Goal: Find specific page/section: Find specific page/section

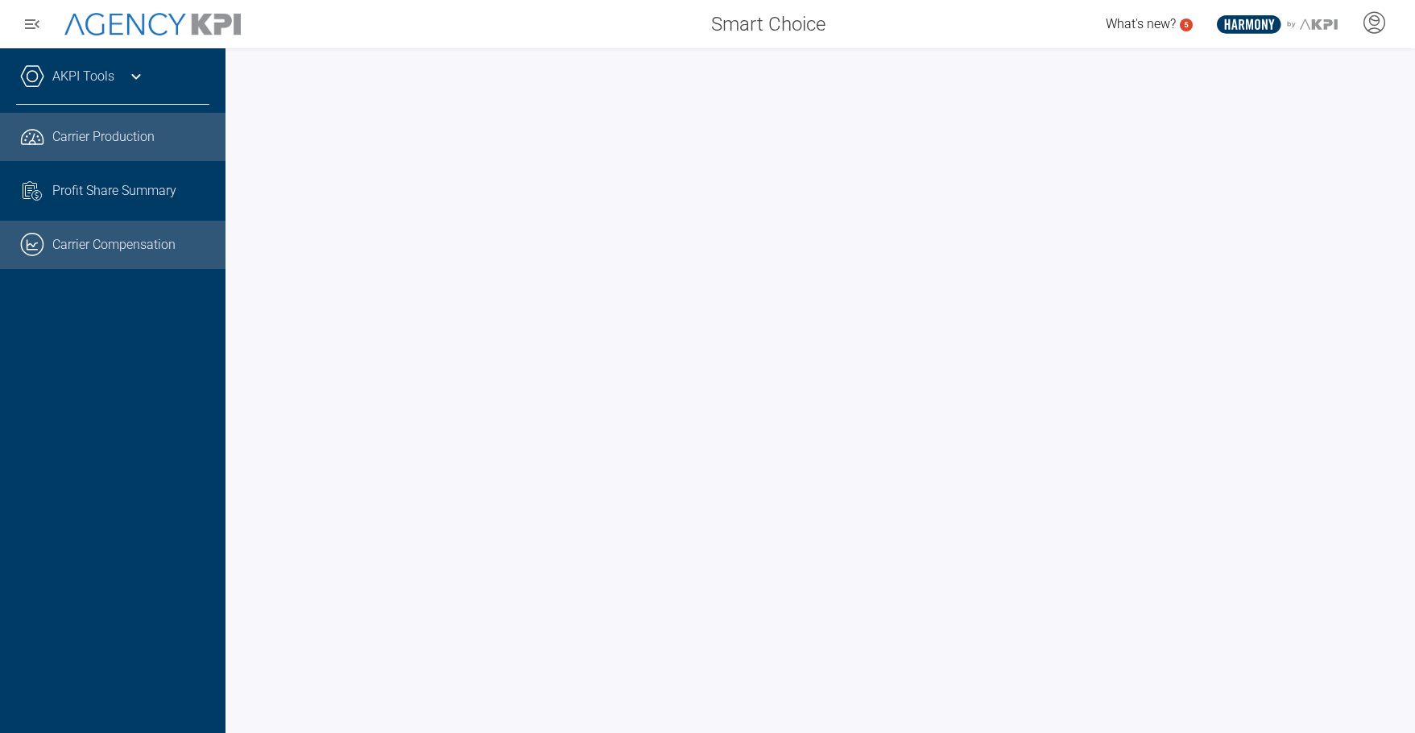
click at [108, 249] on link ".cls-1{fill:none;stroke:#221f20;stroke-linecap:round;stroke-linejoin:round;stro…" at bounding box center [112, 245] width 225 height 48
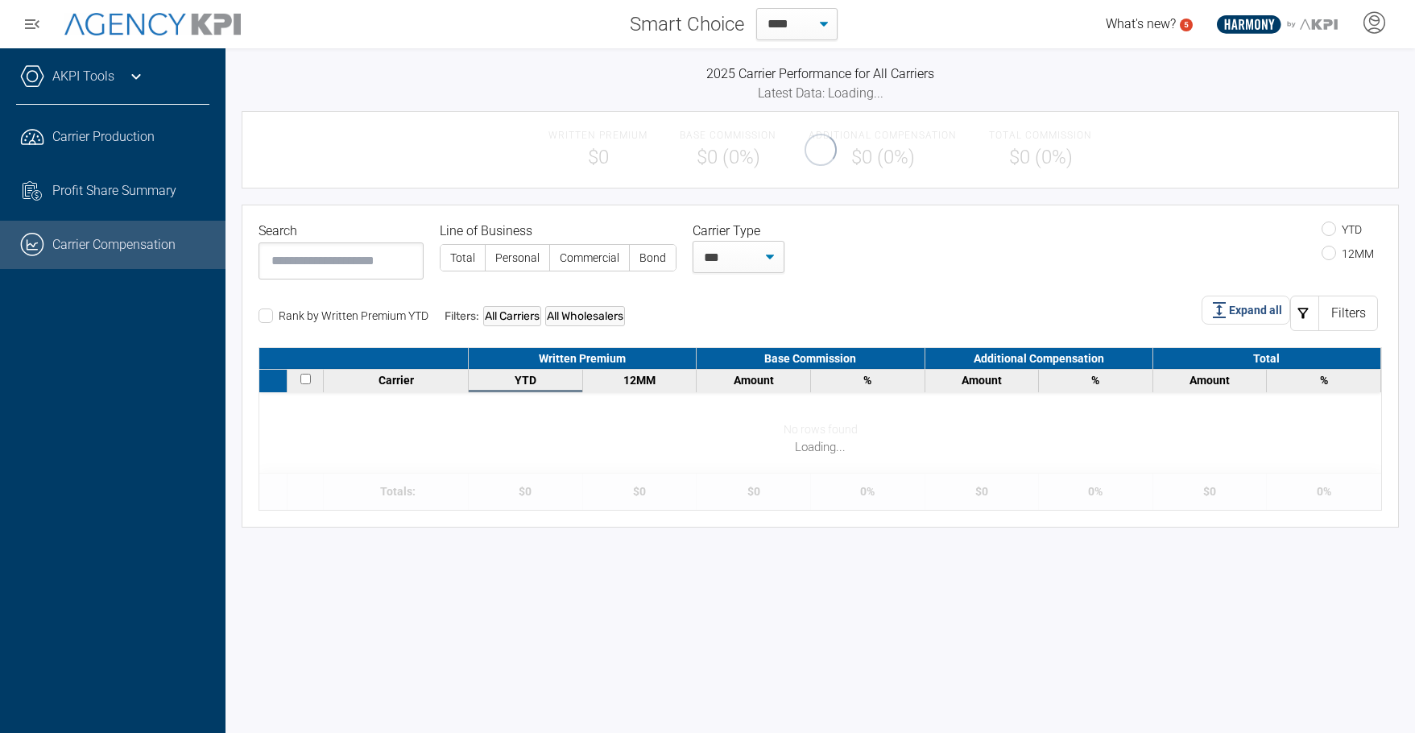
select select "**"
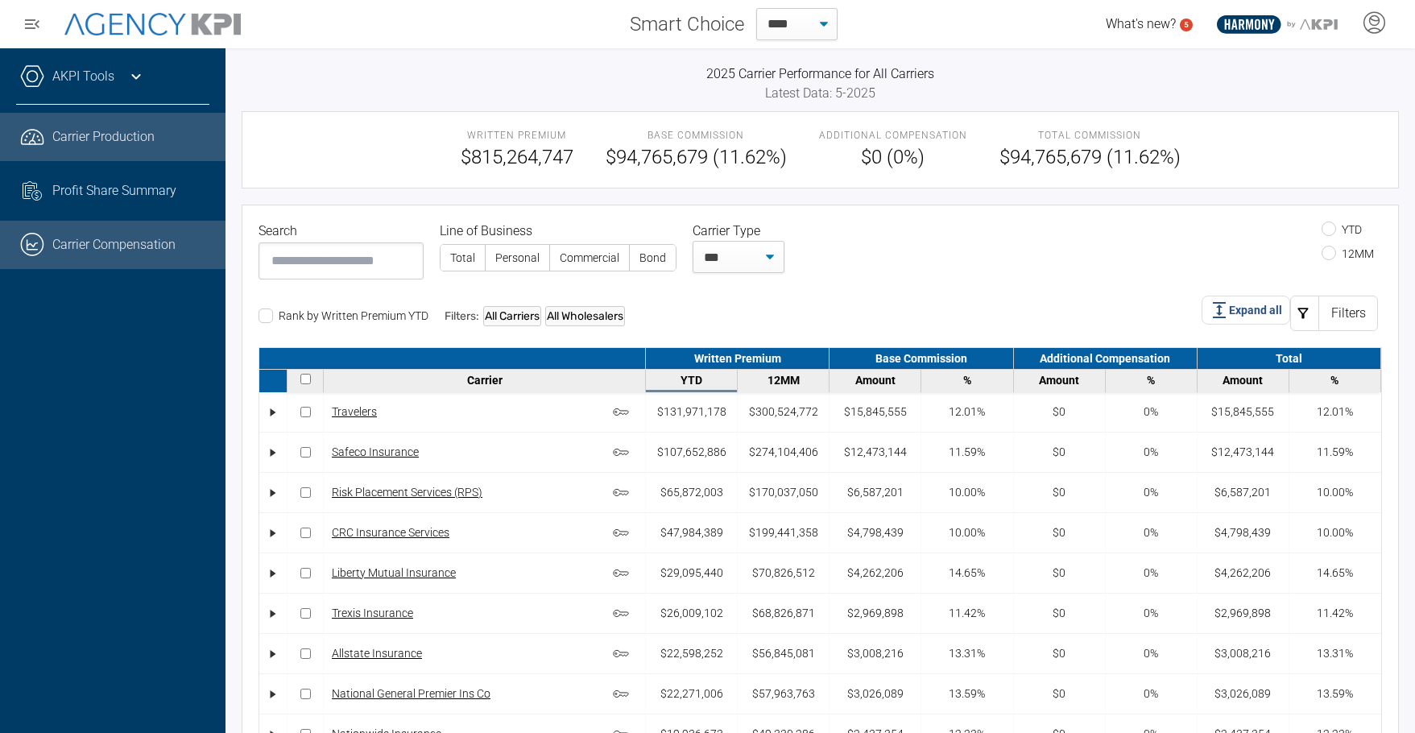
click at [97, 143] on span "Carrier Production" at bounding box center [103, 136] width 102 height 19
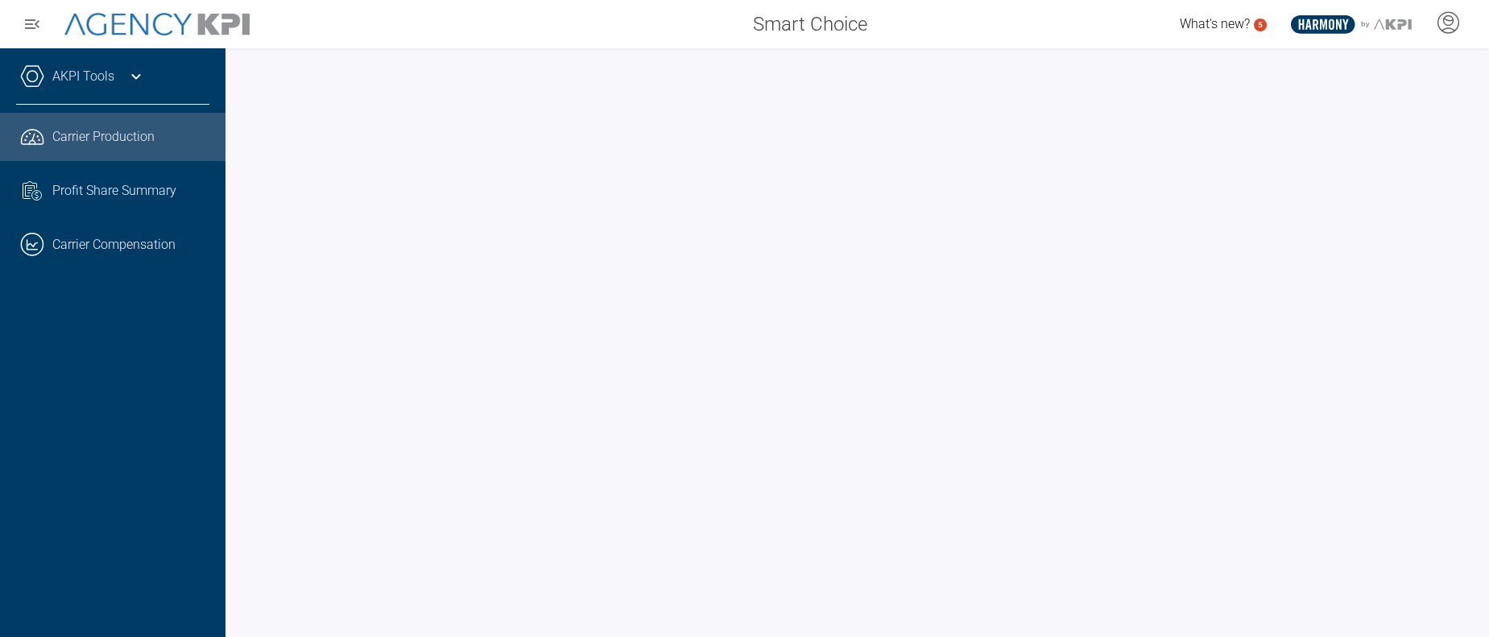
click at [1414, 244] on div at bounding box center [857, 342] width 1264 height 589
drag, startPoint x: 175, startPoint y: 492, endPoint x: 184, endPoint y: 490, distance: 10.0
click at [175, 492] on div "AKPI Tools AMS Data Upload Carrier Mapping Core Production Data Upload Agency C…" at bounding box center [112, 342] width 225 height 589
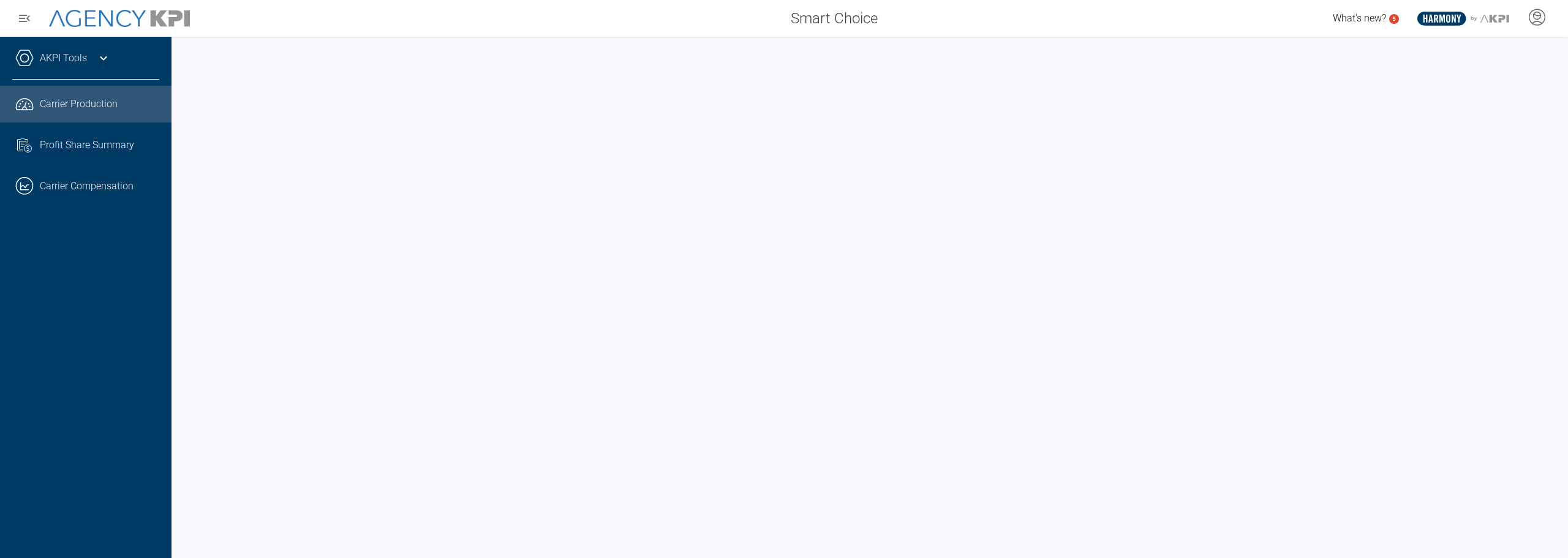
click at [1075, 17] on span "What's new?" at bounding box center [1359, 17] width 53 height 11
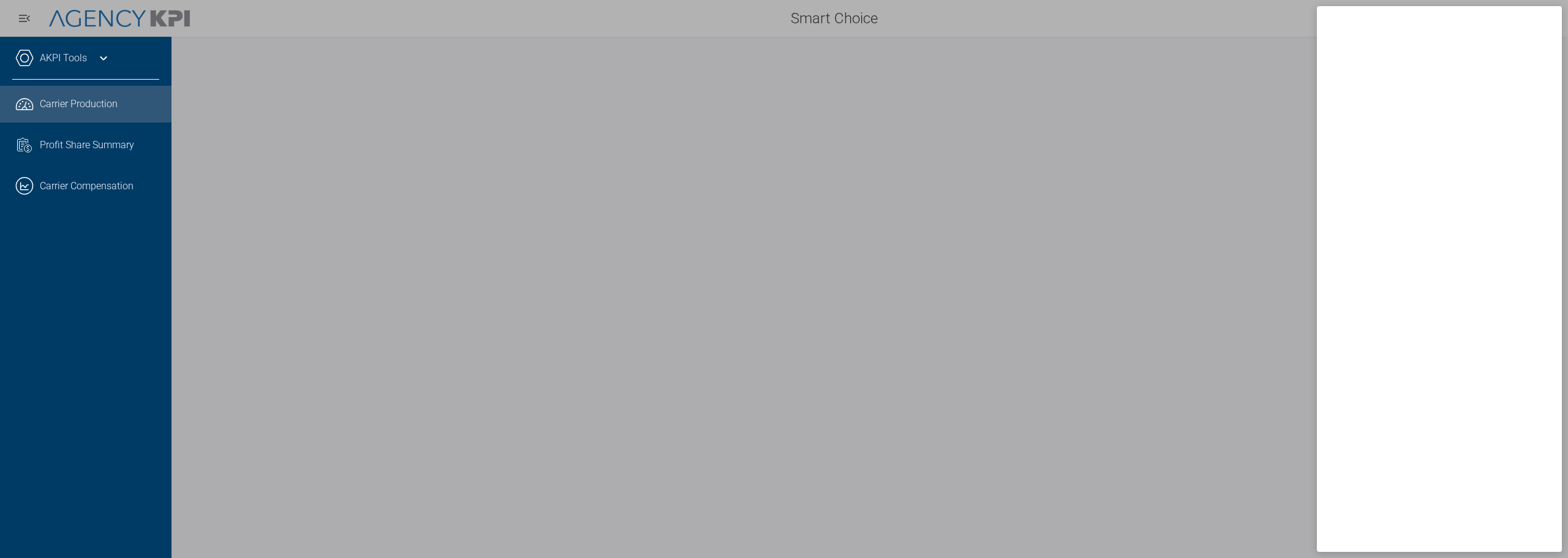
click at [1075, 11] on div at bounding box center [784, 279] width 1568 height 558
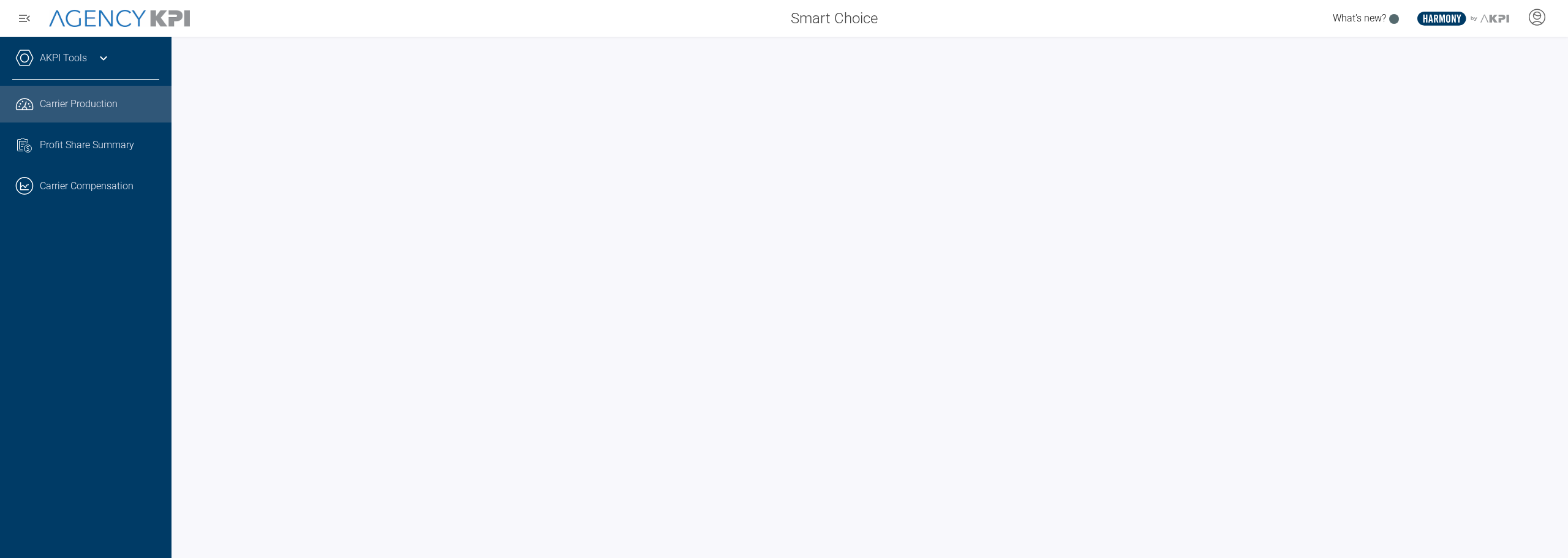
click at [137, 100] on div "Carrier Production" at bounding box center [99, 103] width 119 height 14
click at [90, 102] on span "Carrier Production" at bounding box center [78, 103] width 78 height 14
click at [81, 185] on link ".cls-1{fill:none;stroke:#221f20;stroke-linecap:round;stroke-linejoin:round;stro…" at bounding box center [85, 186] width 171 height 36
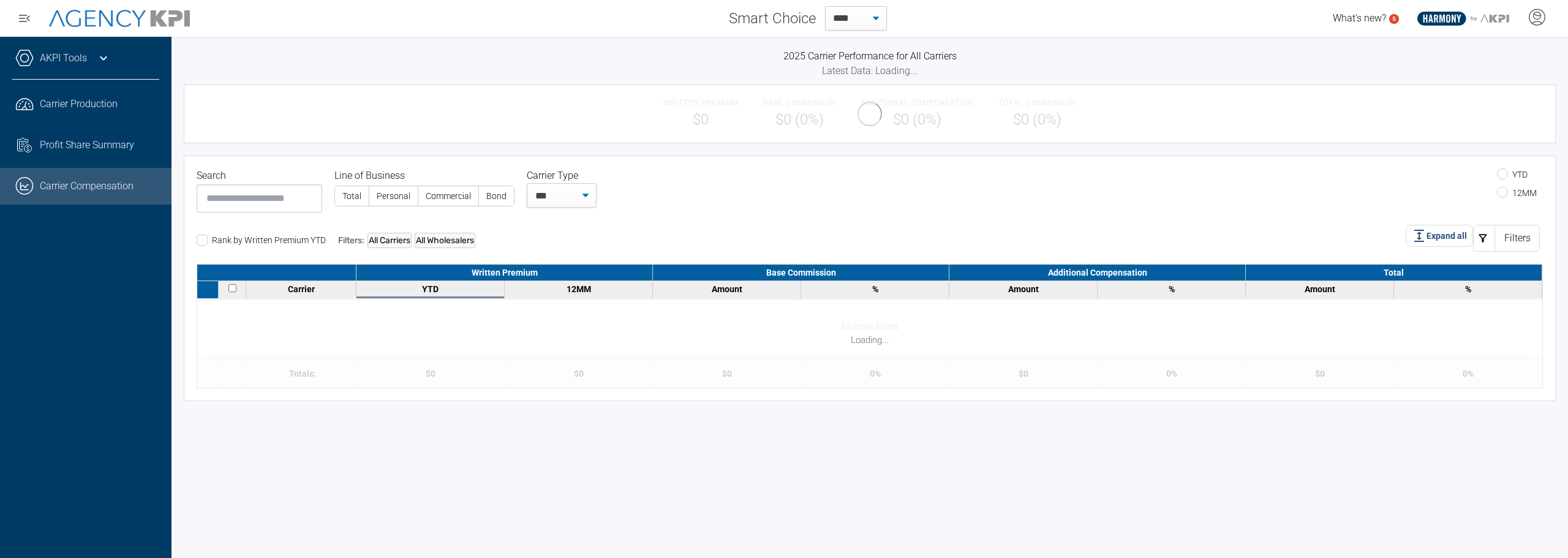
select select "**"
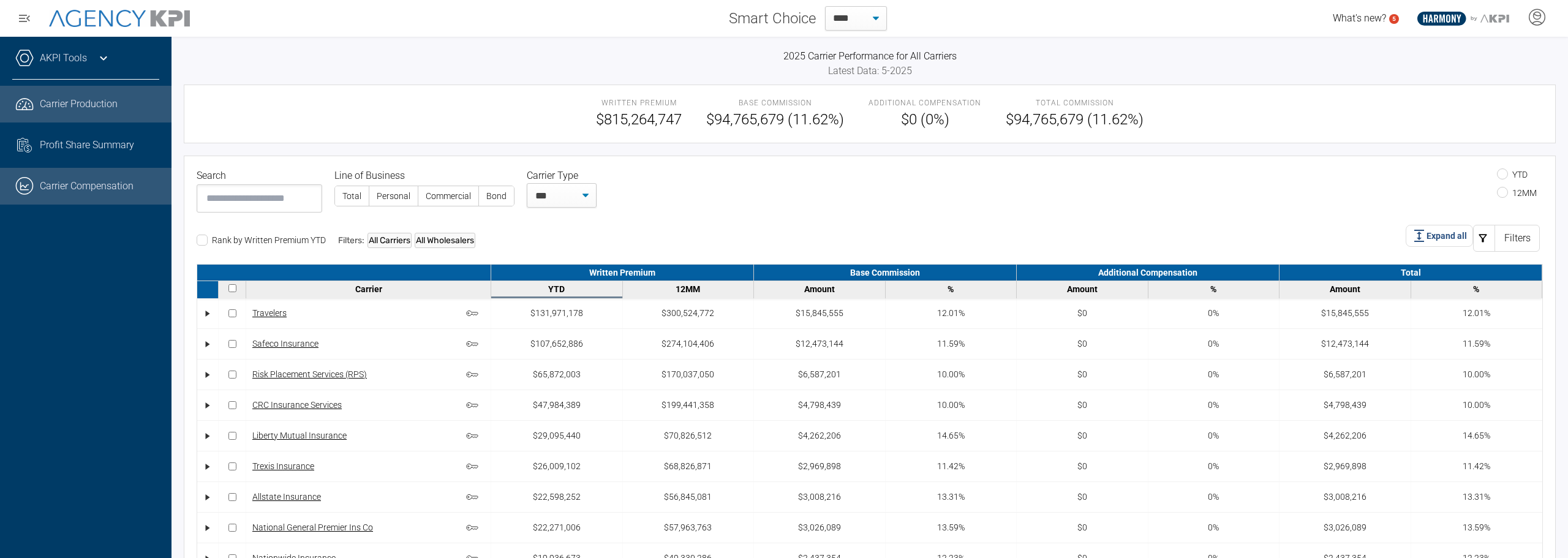
click at [71, 106] on span "Carrier Production" at bounding box center [78, 103] width 78 height 14
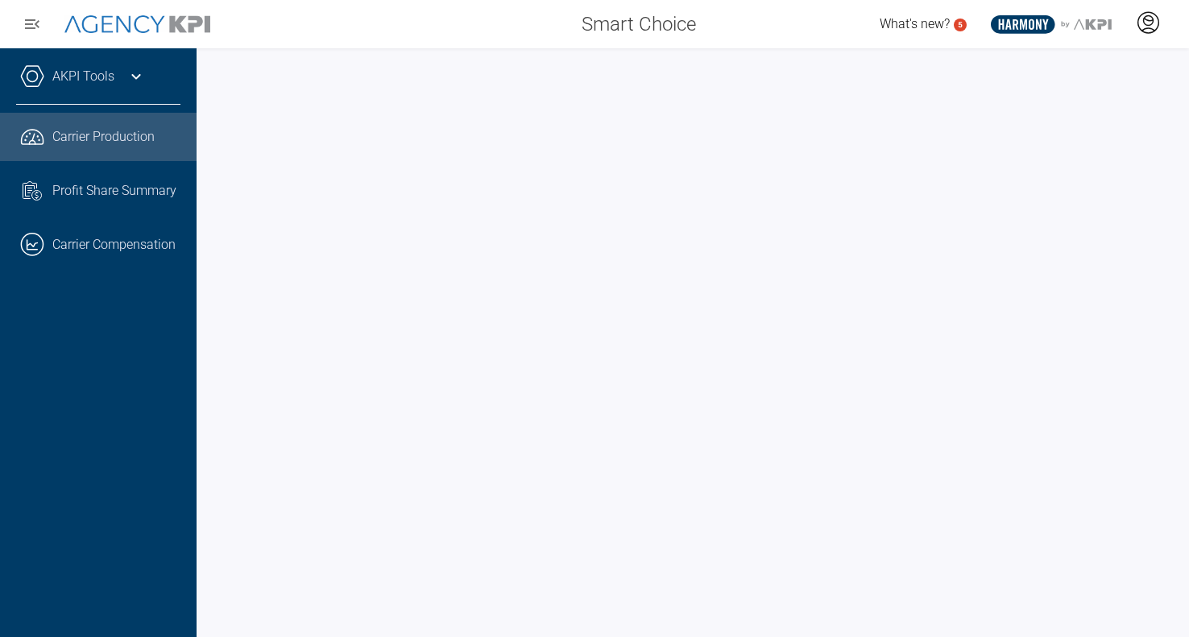
click at [1152, 24] on icon at bounding box center [1148, 22] width 24 height 24
click at [1033, 114] on span "Log Out" at bounding box center [1032, 112] width 42 height 13
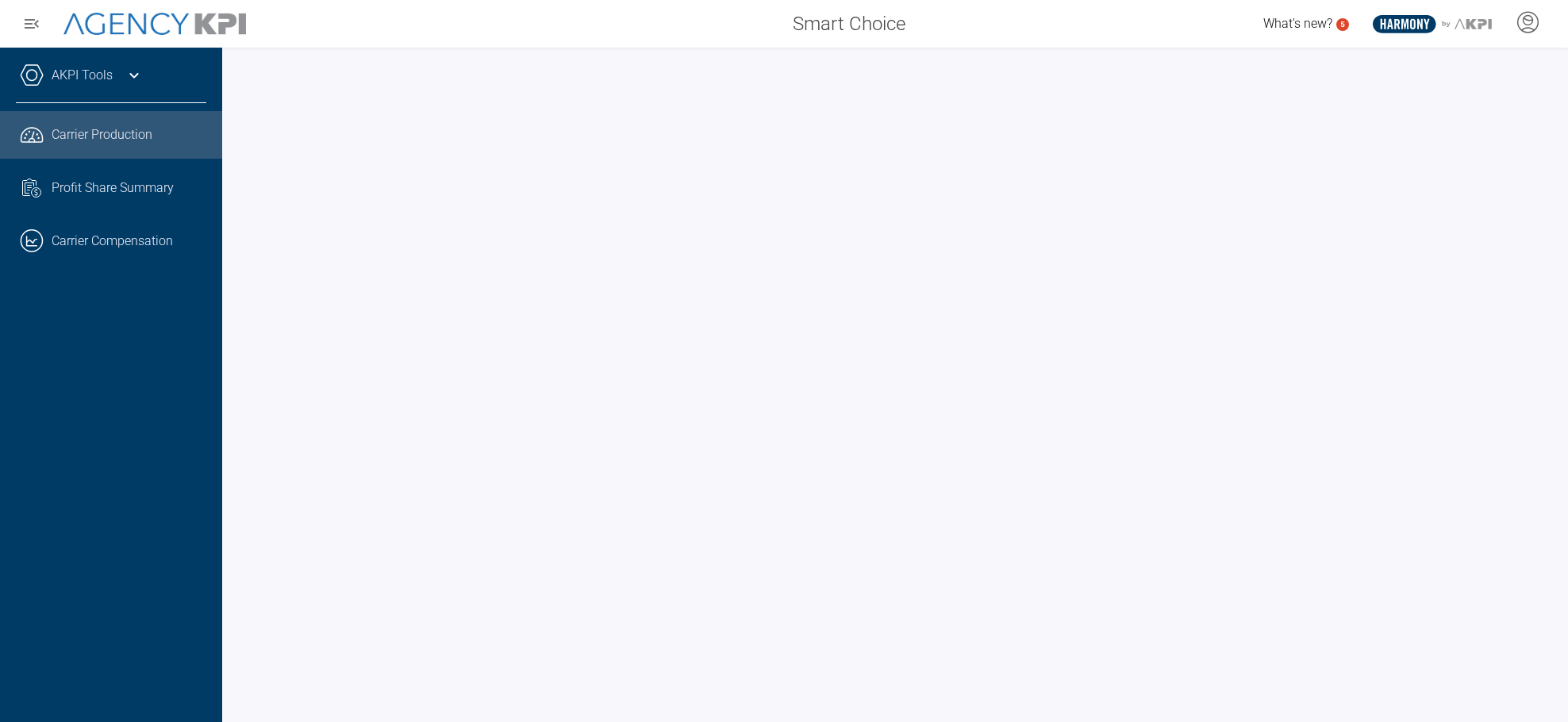
click at [752, 21] on div "Smart Choice" at bounding box center [591, 24] width 651 height 32
click at [179, 548] on div "AKPI Tools AMS Data Upload Carrier Mapping Core Production Data Upload Agency C…" at bounding box center [110, 384] width 222 height 675
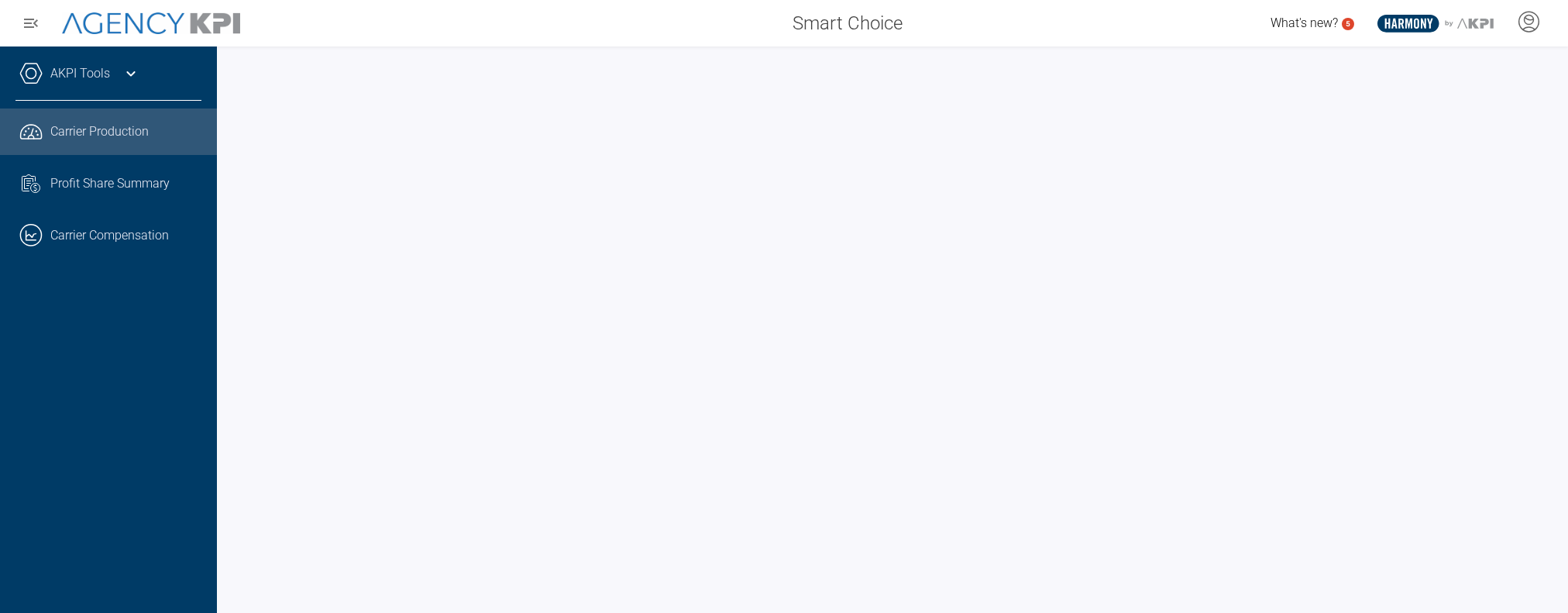
click at [190, 464] on div "AKPI Tools AMS Data Upload Carrier Mapping Core Production Data Upload Agency C…" at bounding box center [108, 329] width 216 height 567
click at [128, 230] on link ".cls-1{fill:none;stroke:#221f20;stroke-linecap:round;stroke-linejoin:round;stro…" at bounding box center [108, 236] width 216 height 46
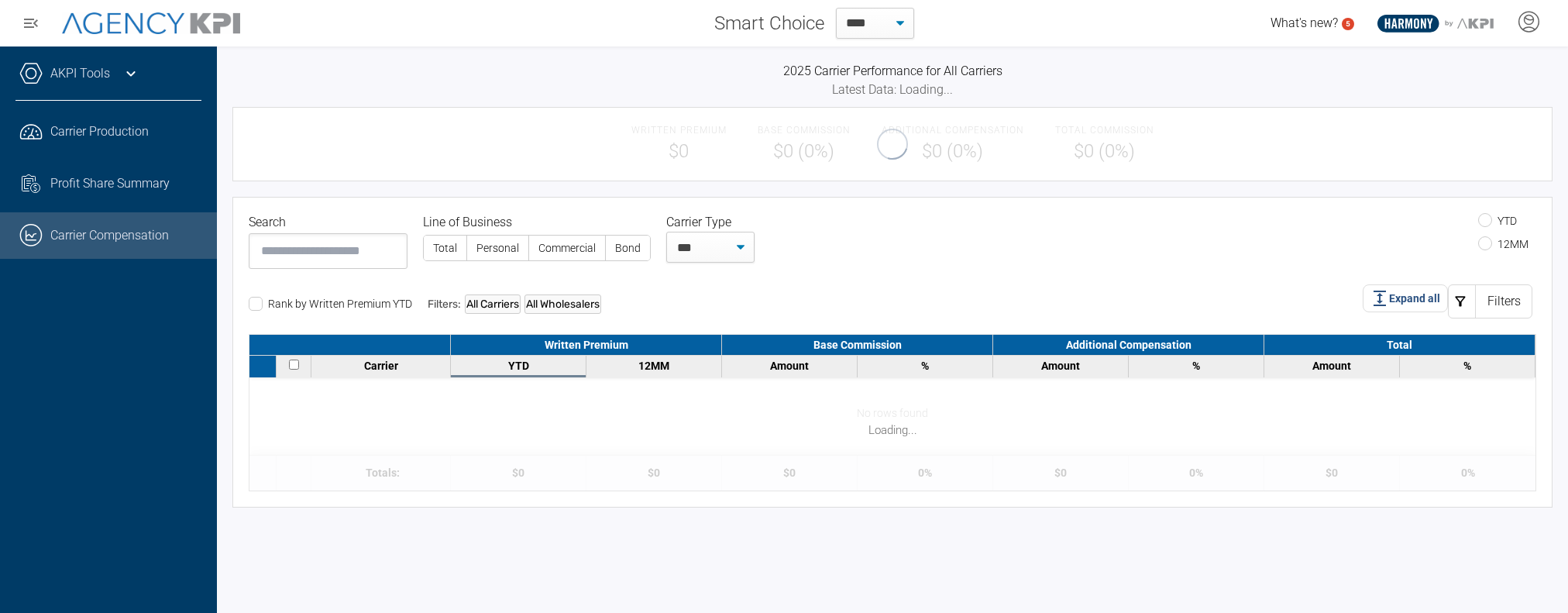
select select "**"
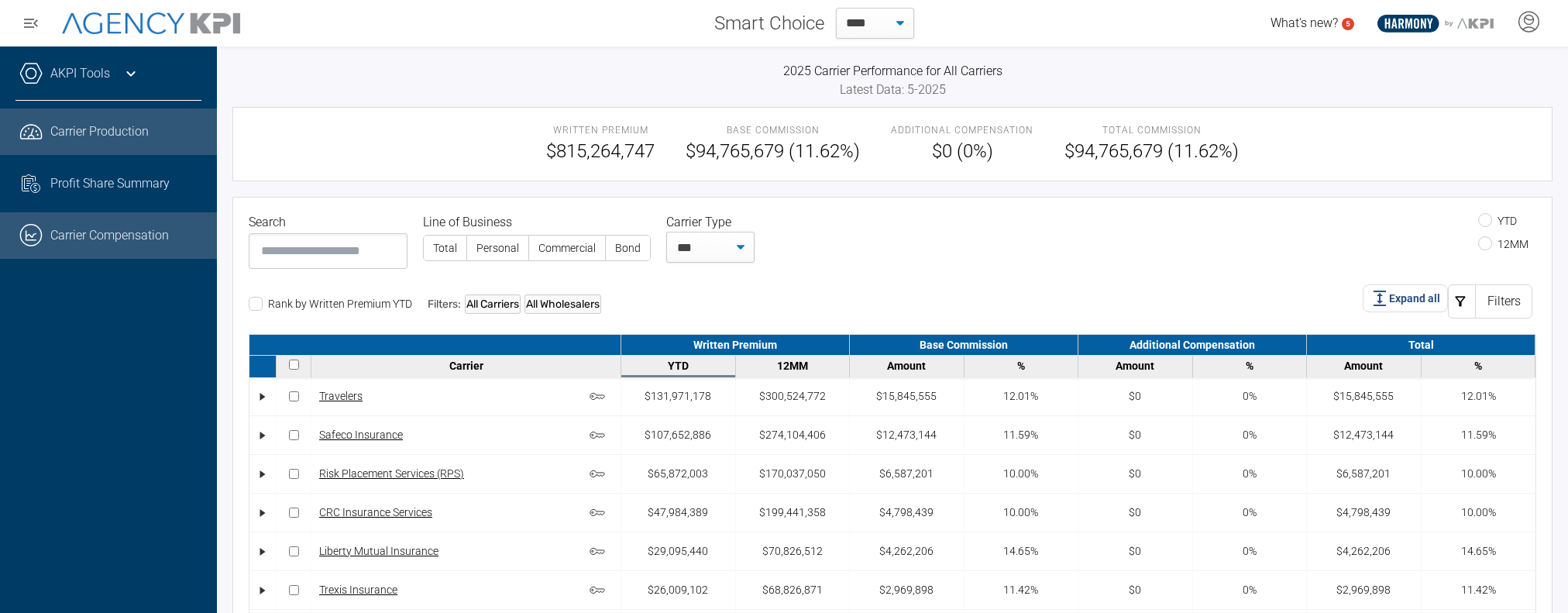
click at [87, 134] on span "Carrier Production" at bounding box center [99, 131] width 98 height 18
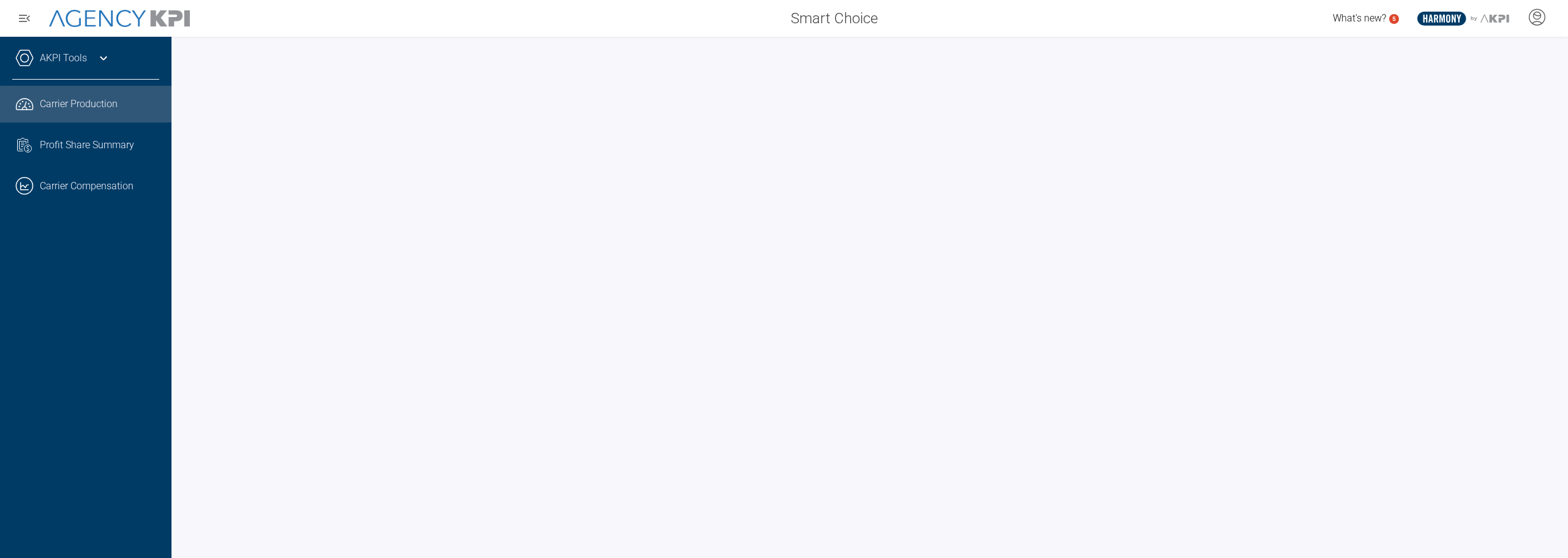
click at [1129, 40] on div at bounding box center [869, 296] width 1396 height 521
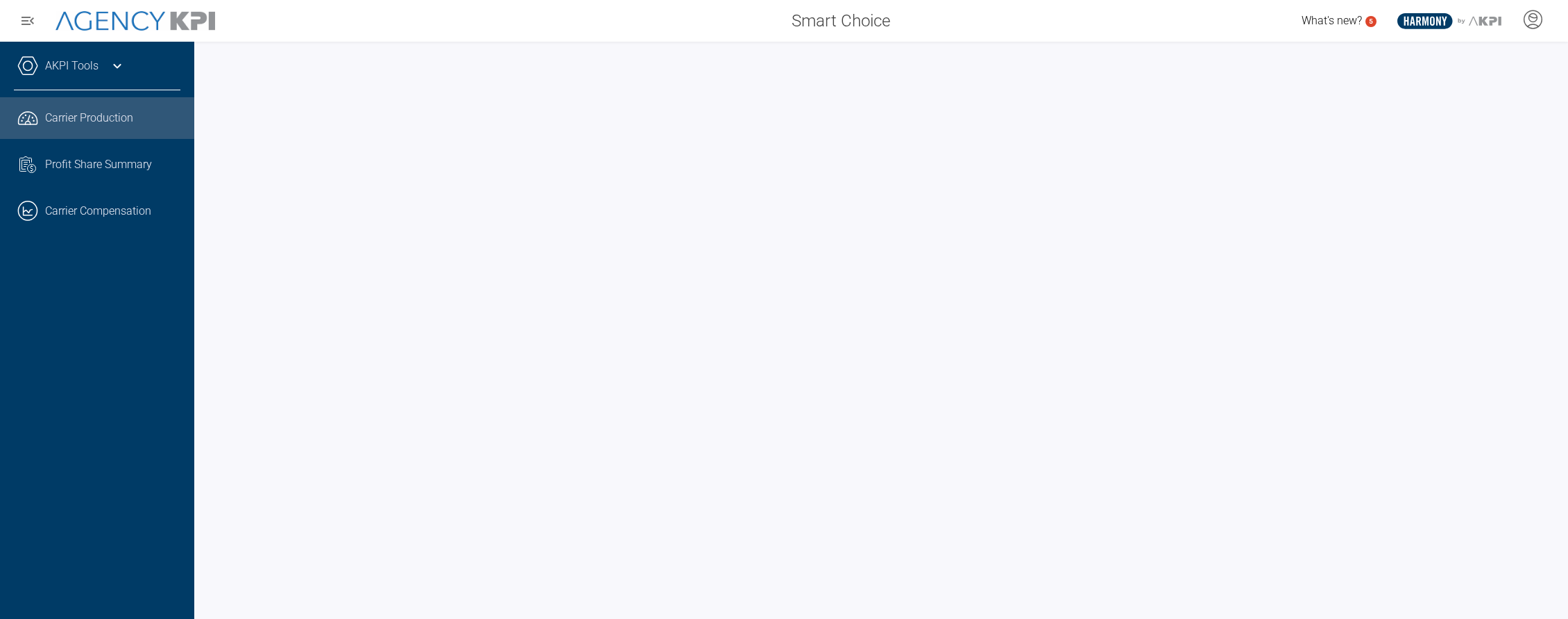
click at [88, 117] on span "Carrier Production" at bounding box center [89, 117] width 88 height 16
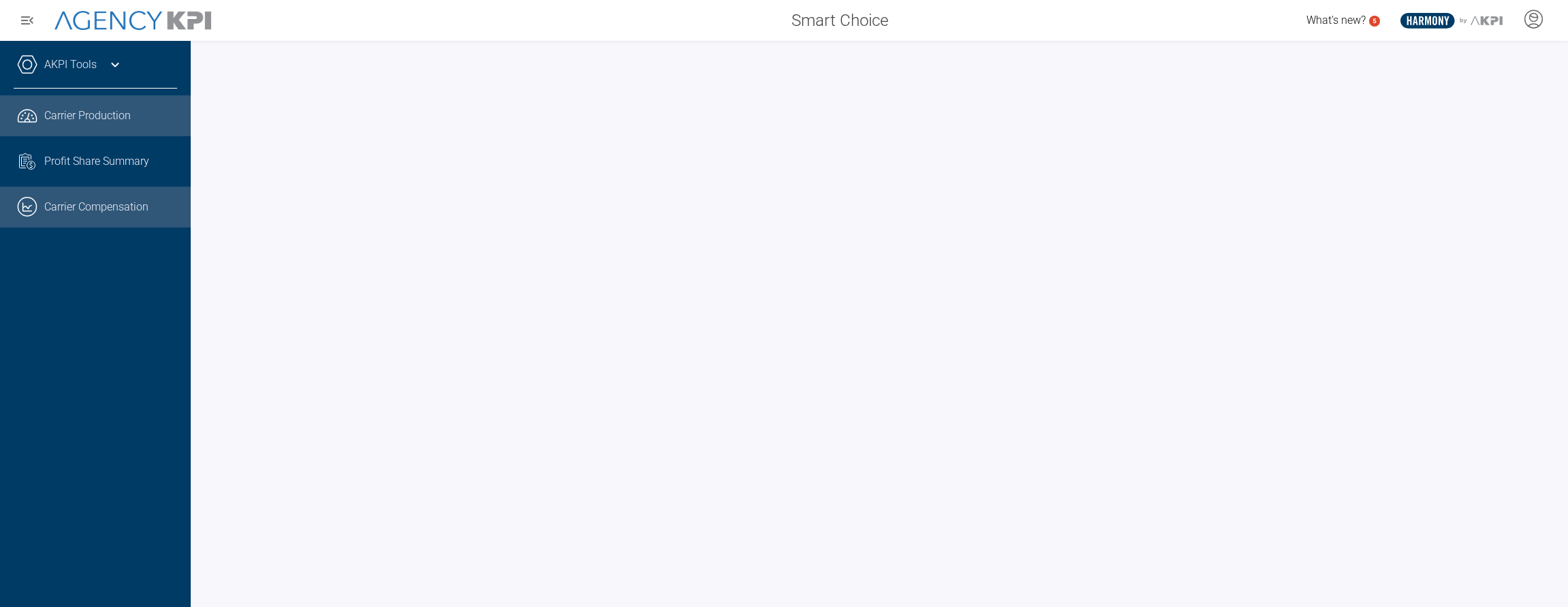
click at [65, 205] on link ".cls-1{fill:none;stroke:#221f20;stroke-linecap:round;stroke-linejoin:round;stro…" at bounding box center [95, 207] width 190 height 41
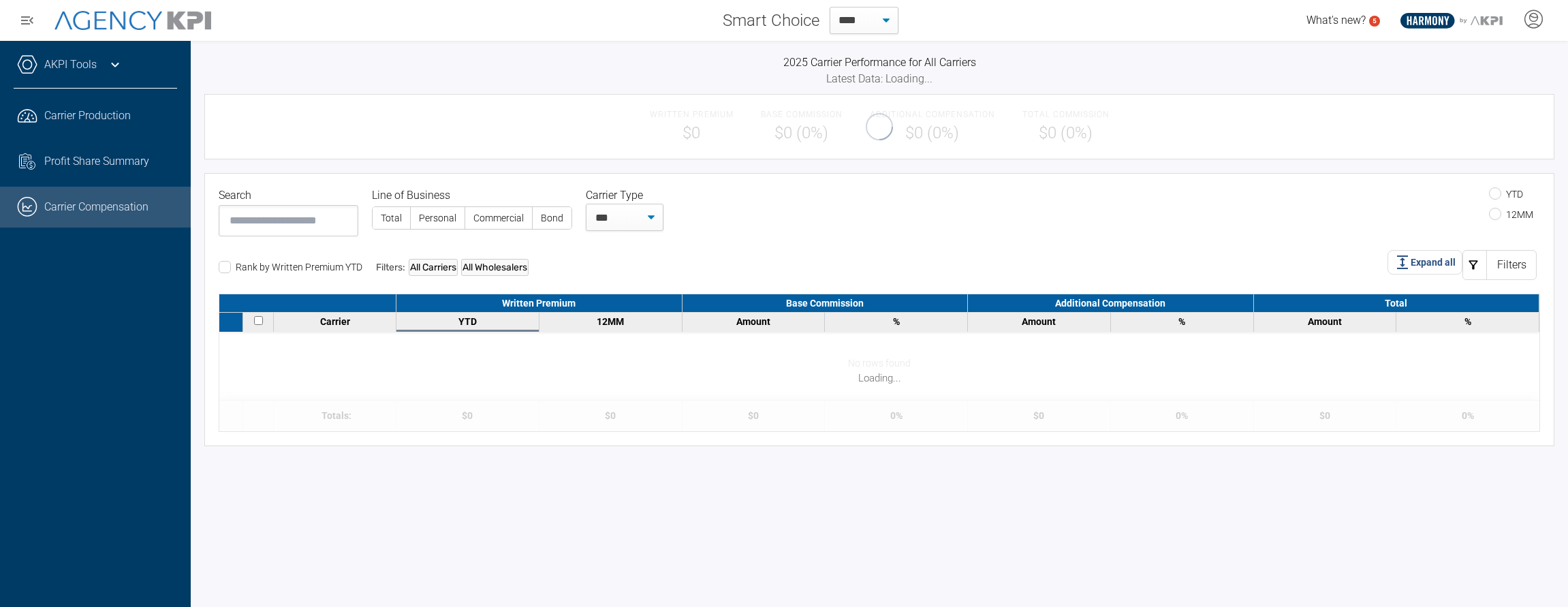
select select "**"
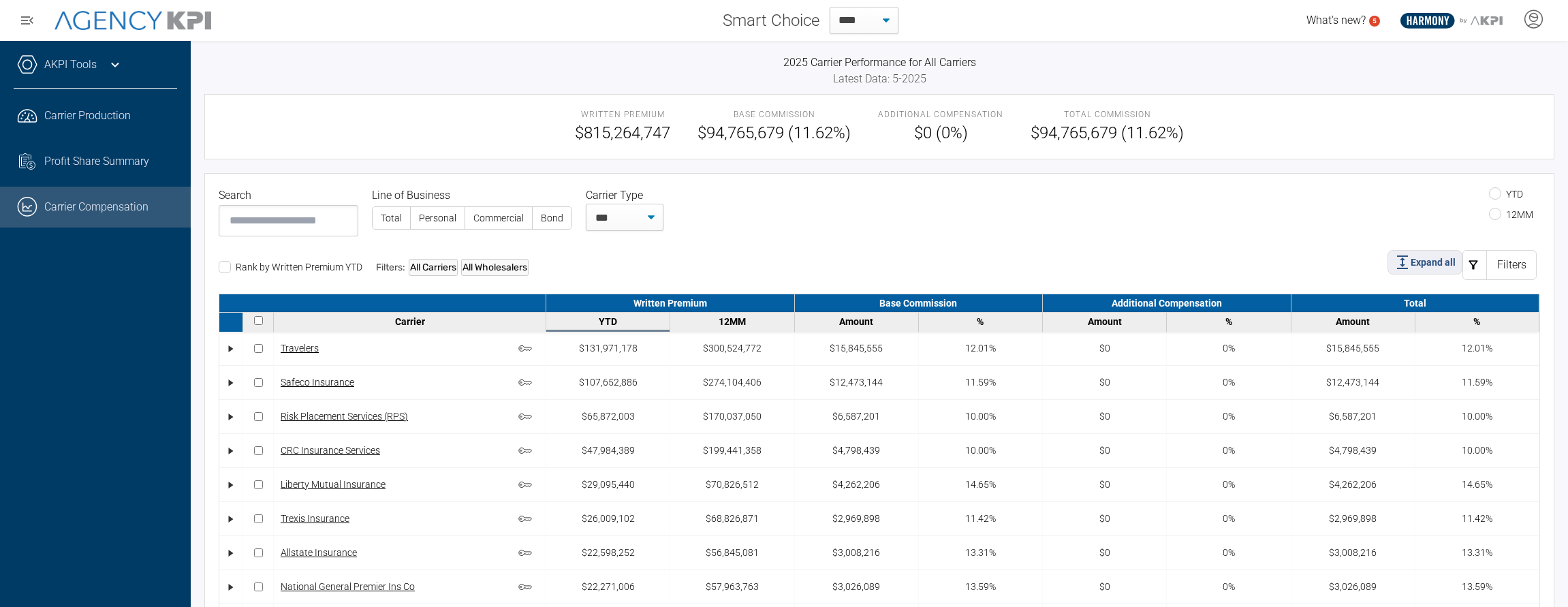
click at [1378, 263] on span "Expand all" at bounding box center [1433, 262] width 45 height 14
click at [337, 227] on input at bounding box center [288, 220] width 140 height 31
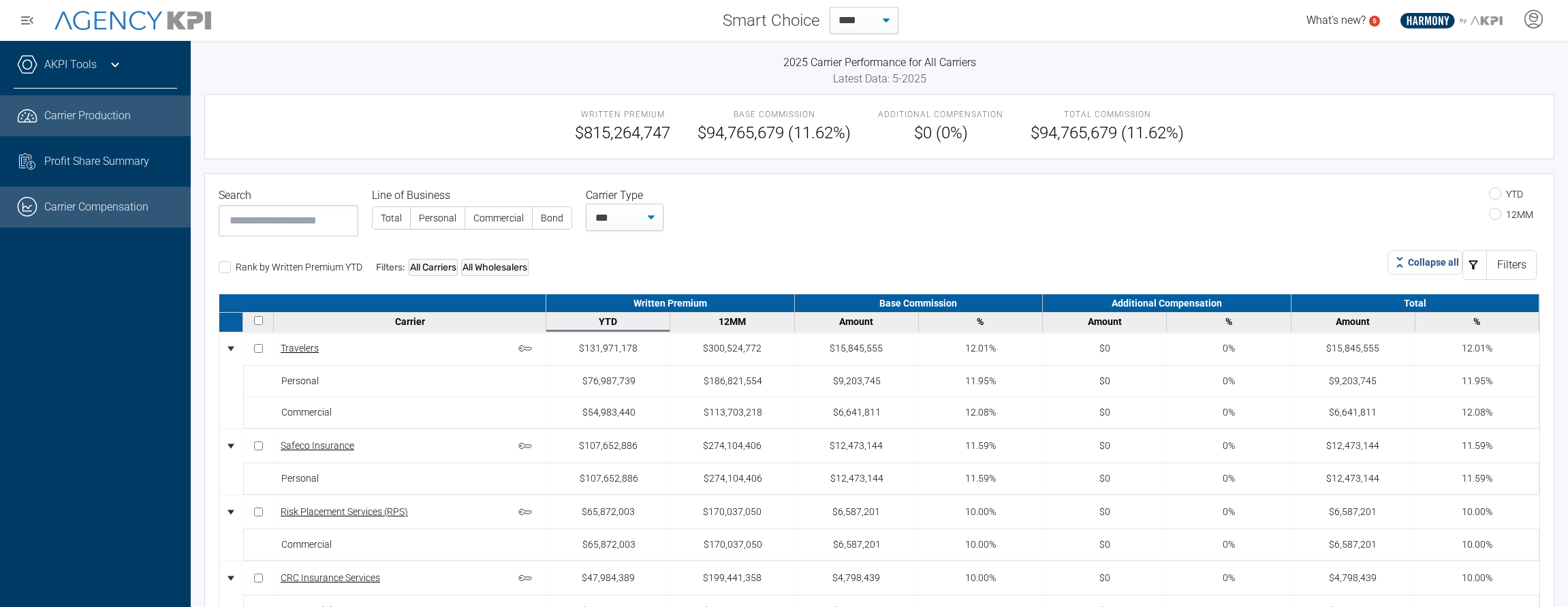
click at [99, 113] on span "Carrier Production" at bounding box center [87, 115] width 86 height 16
